Goal: Information Seeking & Learning: Find specific fact

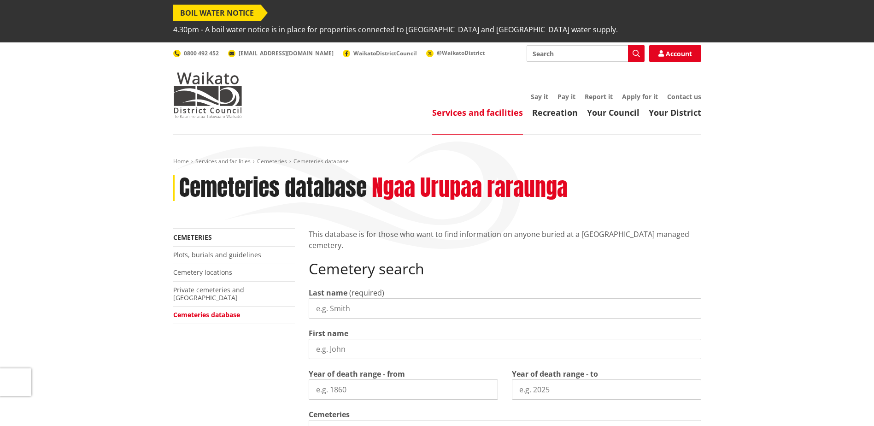
scroll to position [46, 0]
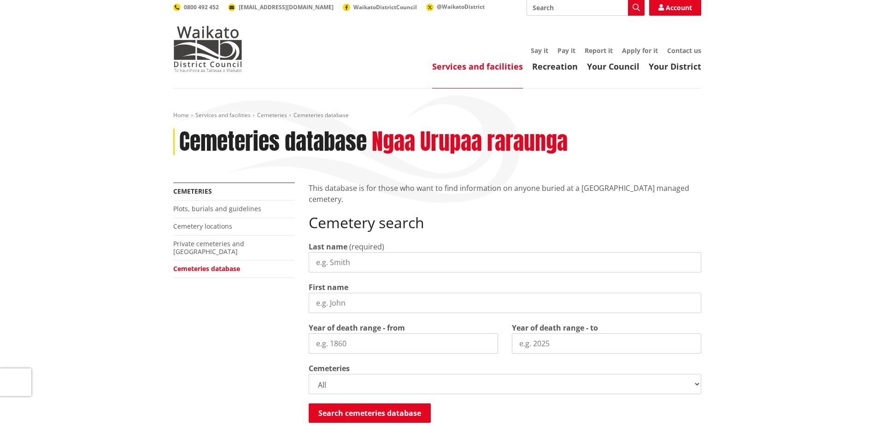
click at [312, 252] on input "Last name" at bounding box center [505, 262] width 392 height 20
type input "[PERSON_NAME]"
drag, startPoint x: 315, startPoint y: 328, endPoint x: 373, endPoint y: 327, distance: 58.1
click at [373, 333] on input "Year of death range - from" at bounding box center [403, 343] width 189 height 20
type input "1958"
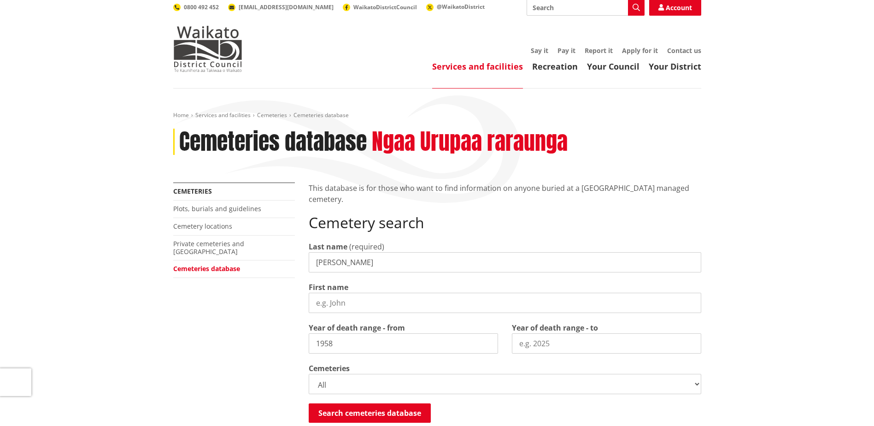
click at [518, 333] on input "Year of death range - to" at bounding box center [606, 343] width 189 height 20
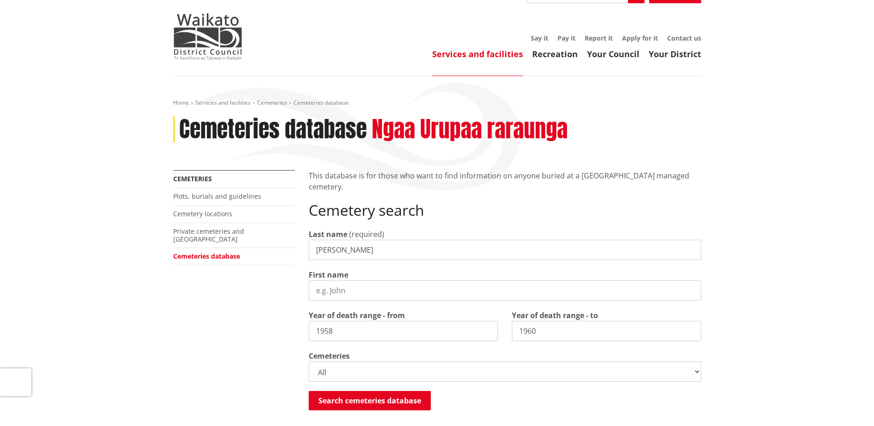
scroll to position [92, 0]
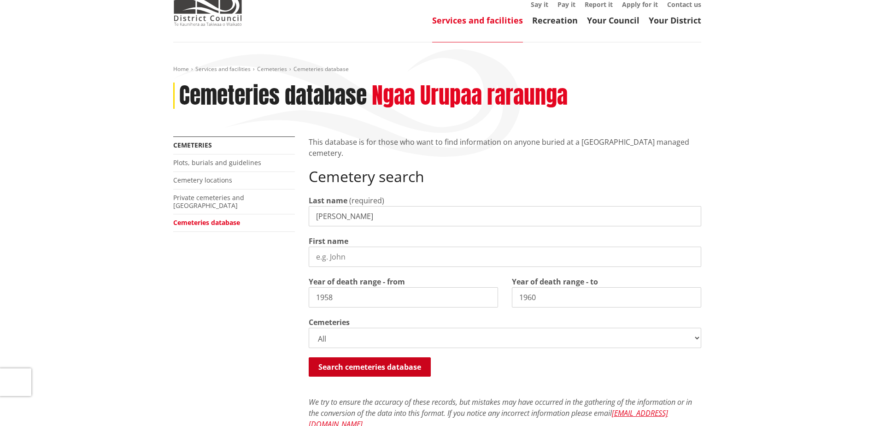
type input "1960"
click at [349, 357] on button "Search cemeteries database" at bounding box center [370, 366] width 122 height 19
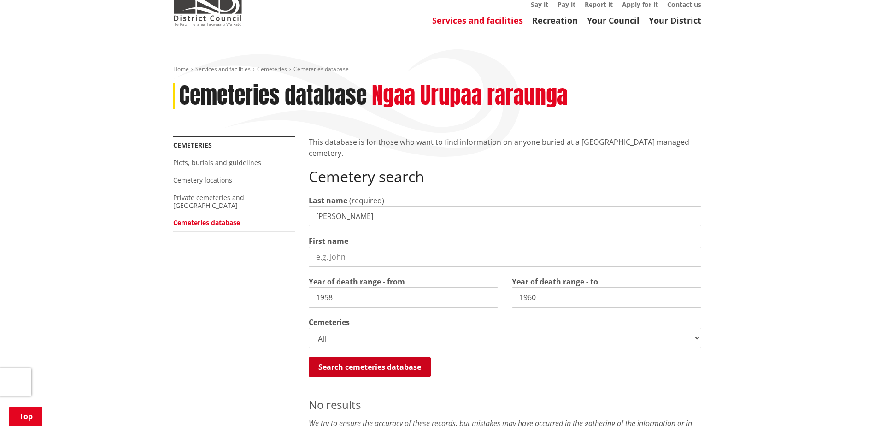
scroll to position [472, 0]
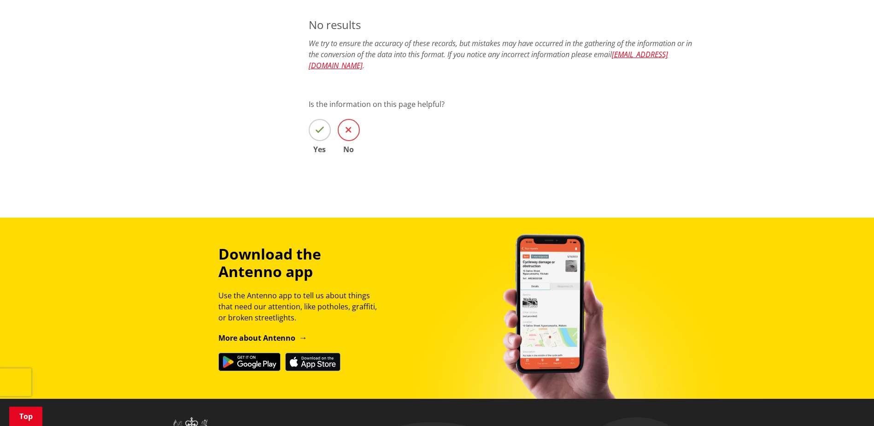
click at [349, 125] on icon at bounding box center [348, 129] width 6 height 9
click at [0, 0] on input "No" at bounding box center [0, 0] width 0 height 0
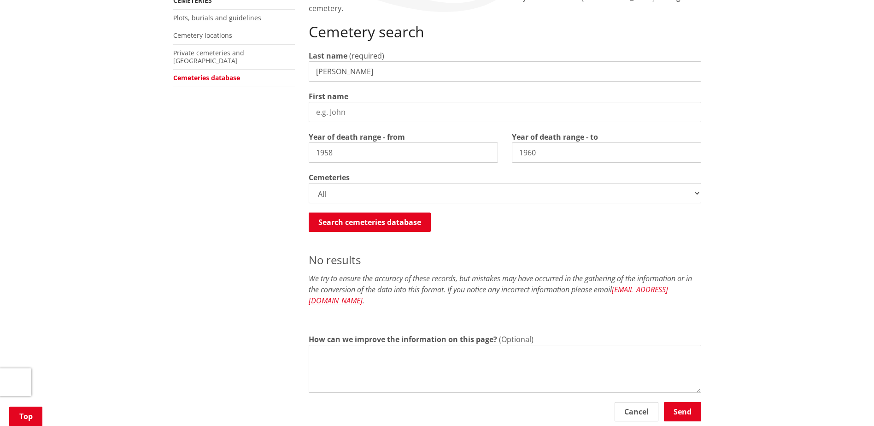
scroll to position [195, 0]
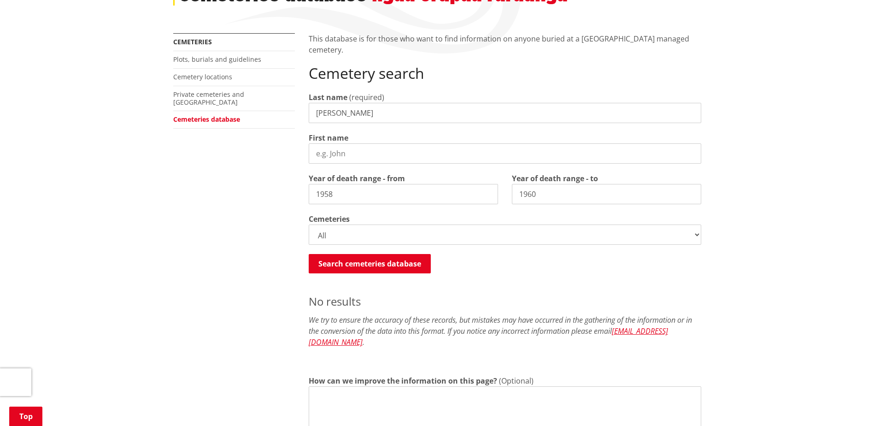
click at [313, 143] on input "First name" at bounding box center [505, 153] width 392 height 20
type input "[PERSON_NAME]"
click at [338, 254] on button "Search cemeteries database" at bounding box center [370, 263] width 122 height 19
click at [340, 103] on input "[PERSON_NAME]" at bounding box center [505, 113] width 392 height 20
type input "[PERSON_NAME]"
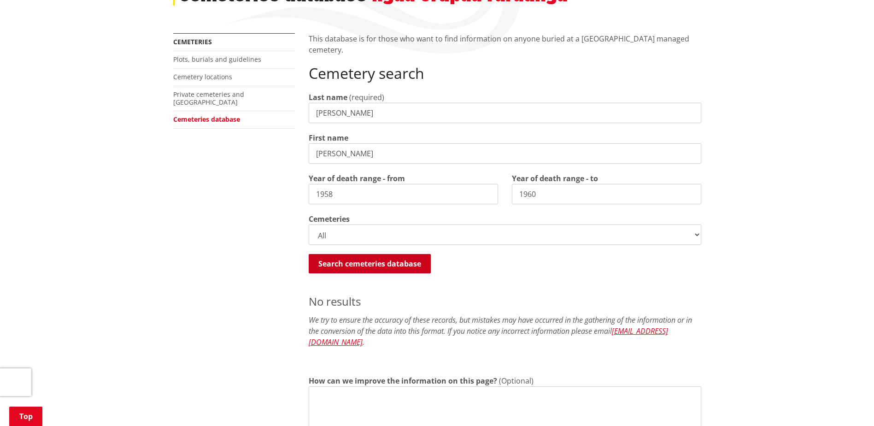
click at [327, 254] on button "Search cemeteries database" at bounding box center [370, 263] width 122 height 19
click at [333, 184] on input "1958" at bounding box center [403, 194] width 189 height 20
type input "1957"
click at [340, 254] on button "Search cemeteries database" at bounding box center [370, 263] width 122 height 19
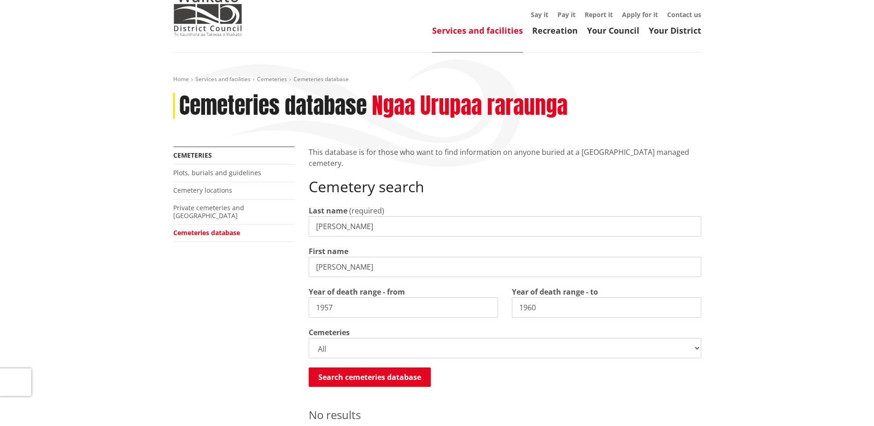
scroll to position [11, 0]
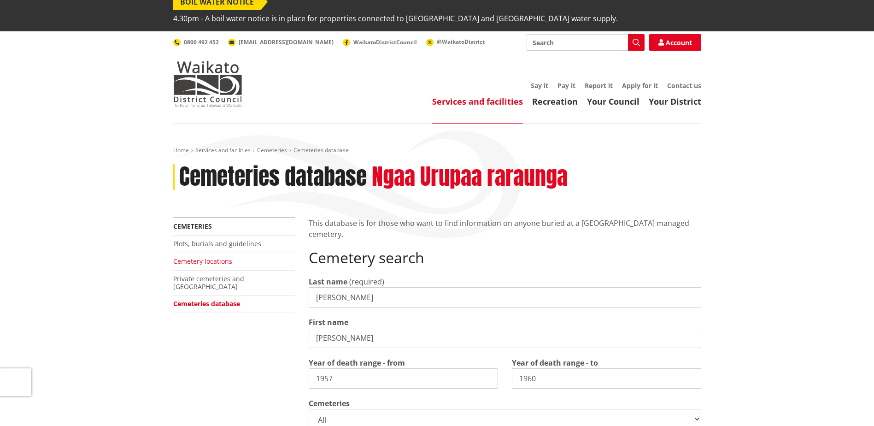
click at [209, 257] on link "Cemetery locations" at bounding box center [202, 261] width 59 height 9
